Goal: Information Seeking & Learning: Learn about a topic

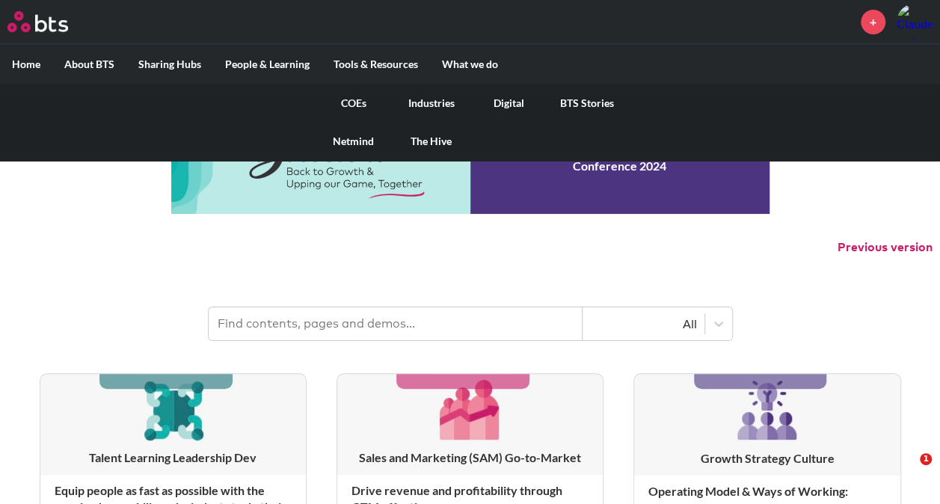
click at [434, 102] on link "Industries" at bounding box center [432, 103] width 78 height 39
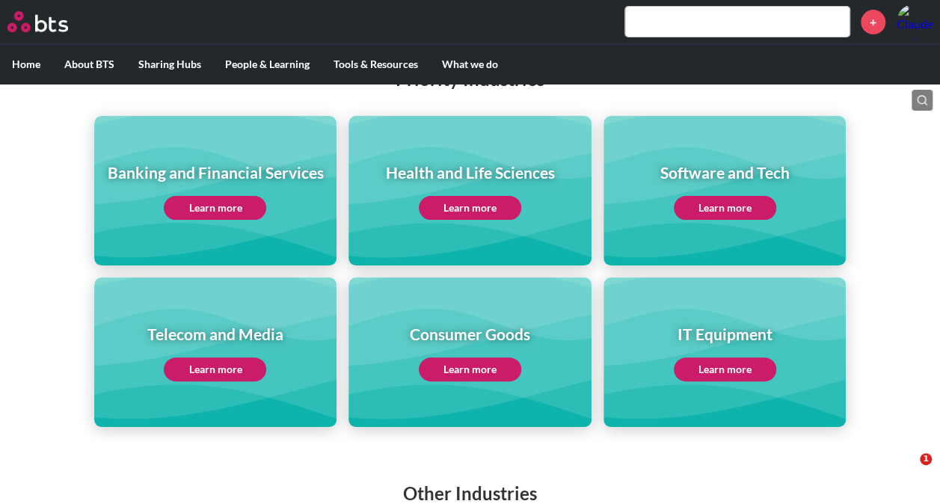
scroll to position [224, 0]
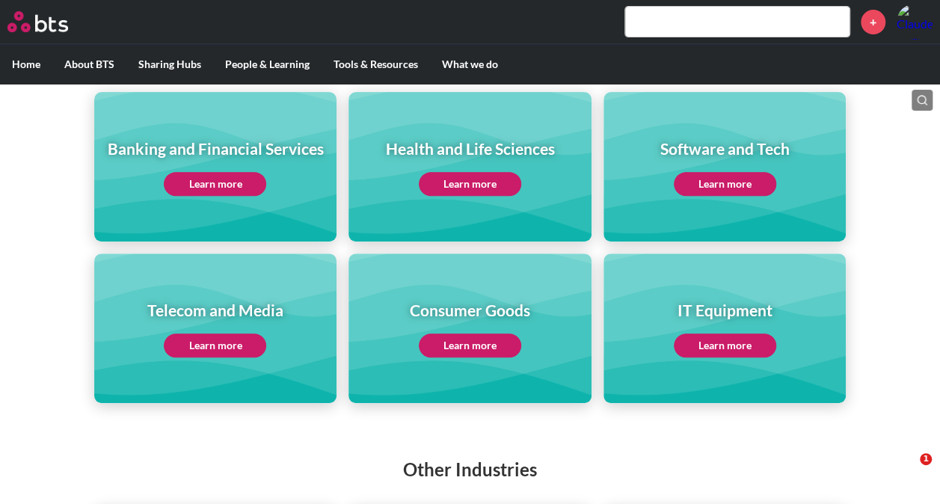
click at [206, 345] on link "Learn more" at bounding box center [215, 345] width 102 height 24
